Goal: Task Accomplishment & Management: Manage account settings

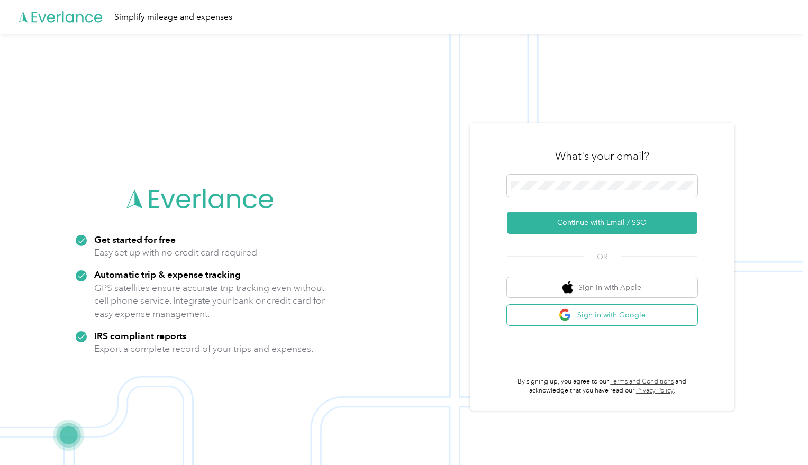
click at [613, 315] on button "Sign in with Google" at bounding box center [602, 315] width 191 height 21
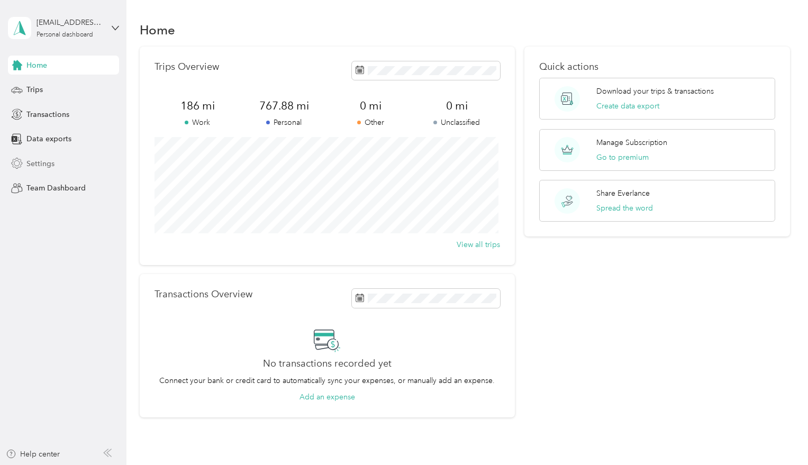
click at [43, 166] on span "Settings" at bounding box center [40, 163] width 28 height 11
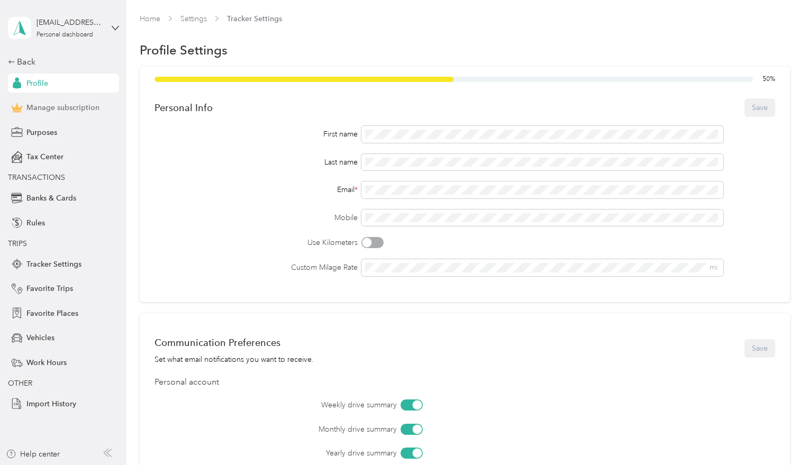
click at [53, 103] on span "Manage subscription" at bounding box center [62, 107] width 73 height 11
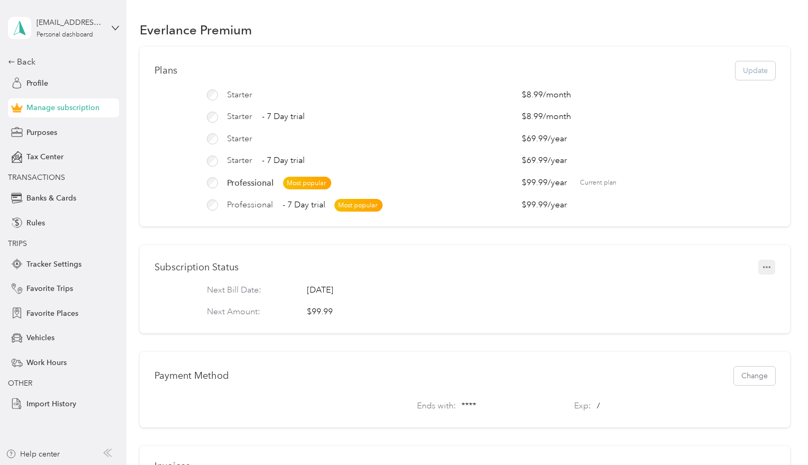
click at [770, 274] on button "button" at bounding box center [766, 267] width 17 height 15
click at [724, 295] on span "Set to cancel" at bounding box center [743, 292] width 43 height 11
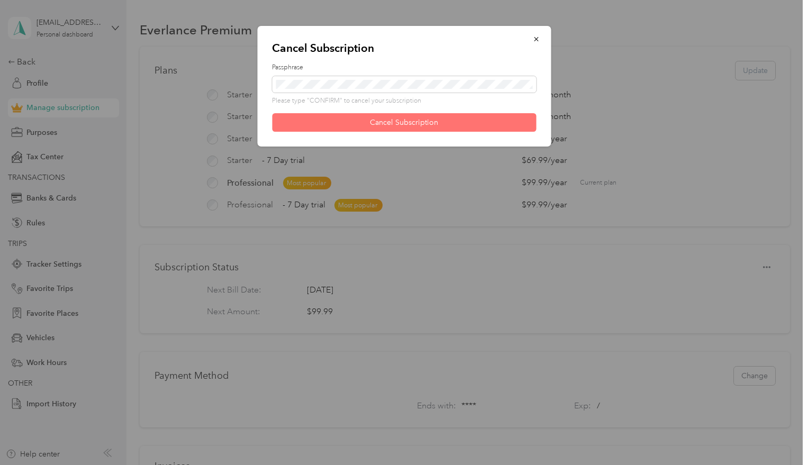
click at [459, 121] on button "Cancel Subscription" at bounding box center [404, 122] width 264 height 19
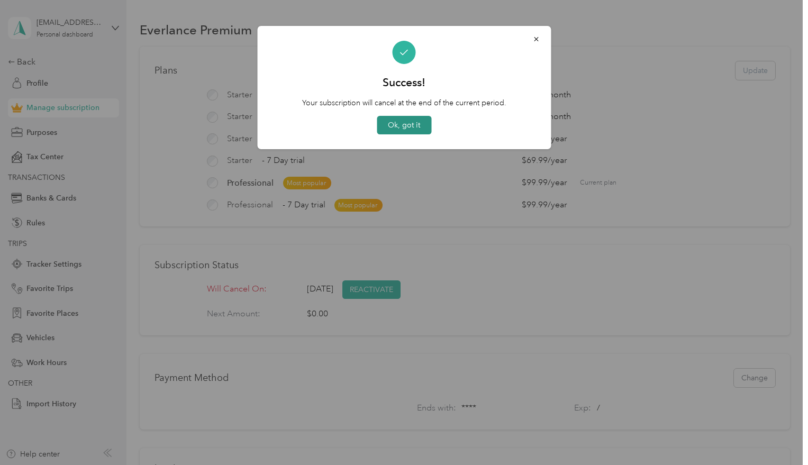
click at [403, 124] on button "Ok, got it" at bounding box center [404, 125] width 55 height 19
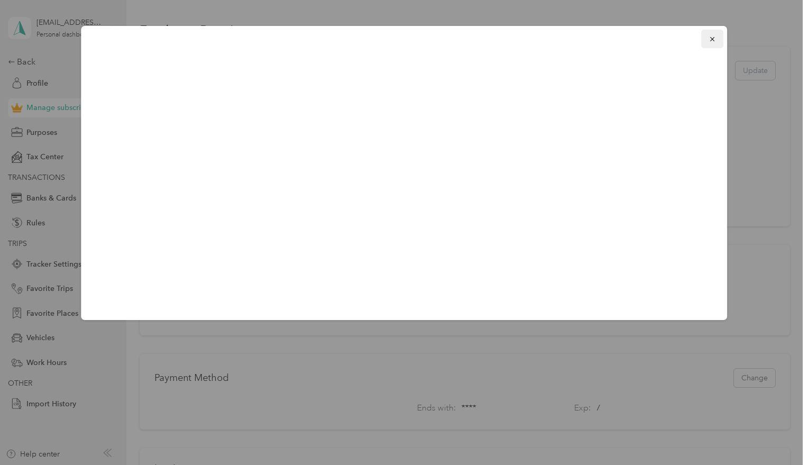
click at [713, 39] on icon "button" at bounding box center [712, 38] width 7 height 7
